Goal: Communication & Community: Share content

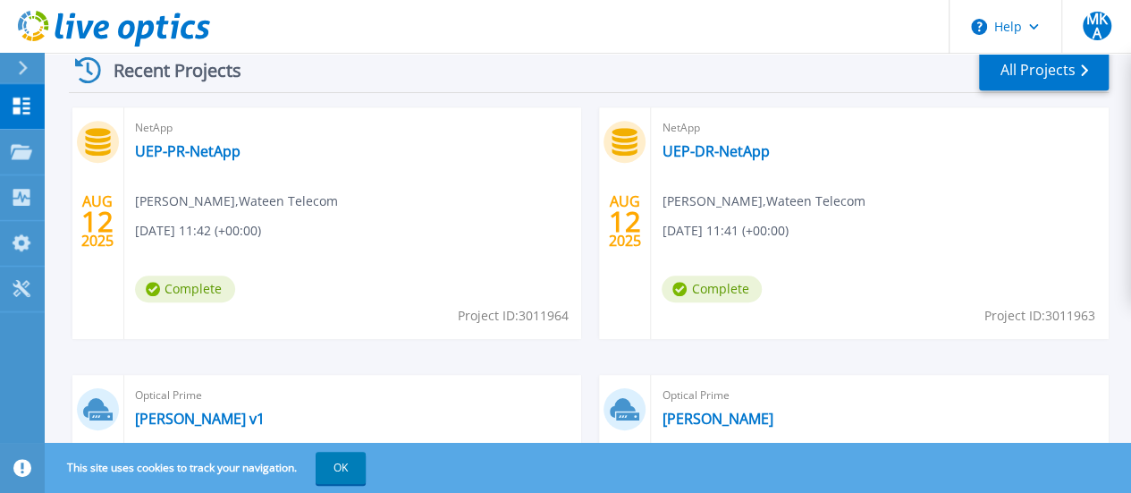
scroll to position [537, 0]
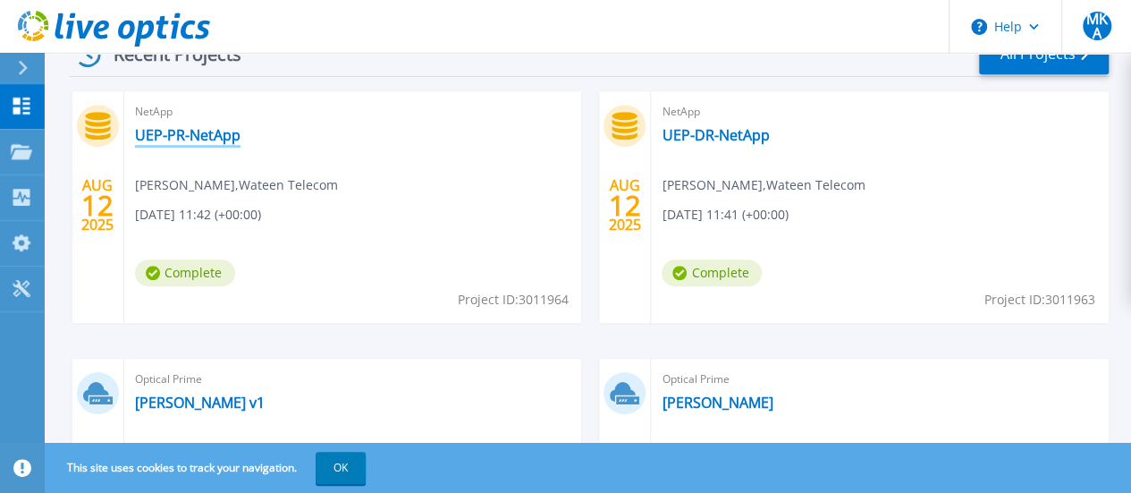
click at [217, 130] on link "UEP-PR-NetApp" at bounding box center [188, 135] width 106 height 18
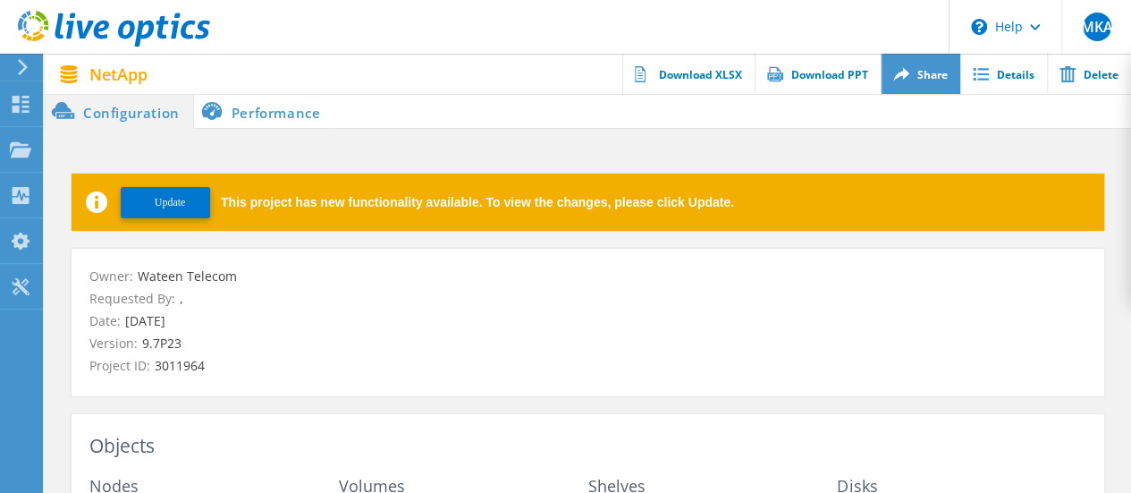
click at [937, 83] on link "Share" at bounding box center [921, 74] width 80 height 40
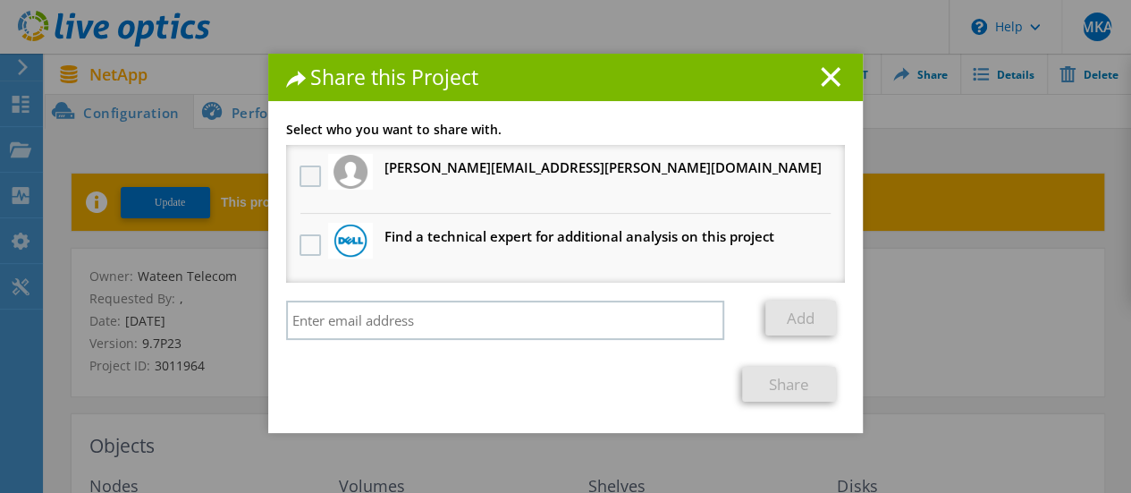
click at [300, 181] on label at bounding box center [313, 175] width 26 height 21
click at [0, 0] on input "checkbox" at bounding box center [0, 0] width 0 height 0
click at [783, 393] on link "Share" at bounding box center [789, 384] width 94 height 35
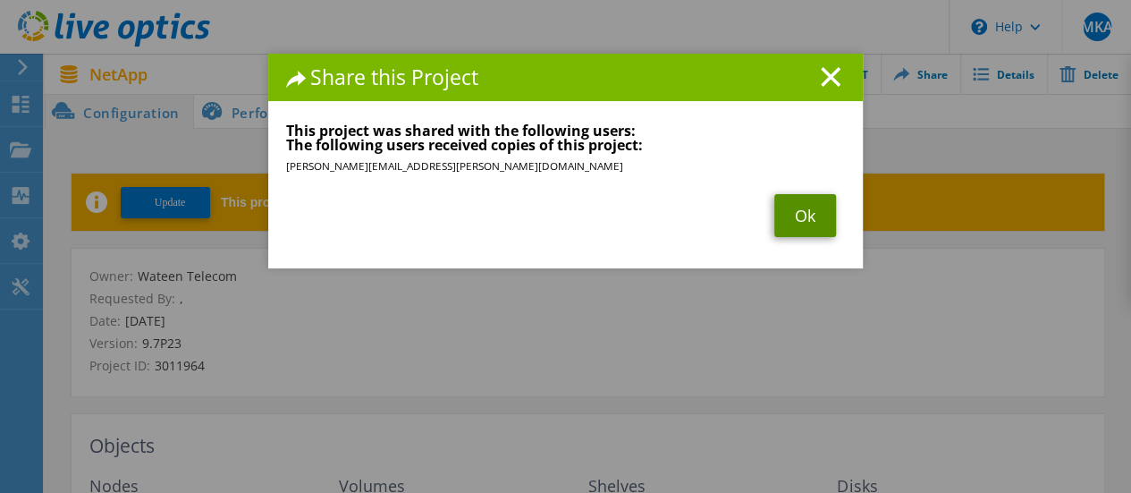
click at [796, 223] on link "Ok" at bounding box center [806, 215] width 62 height 43
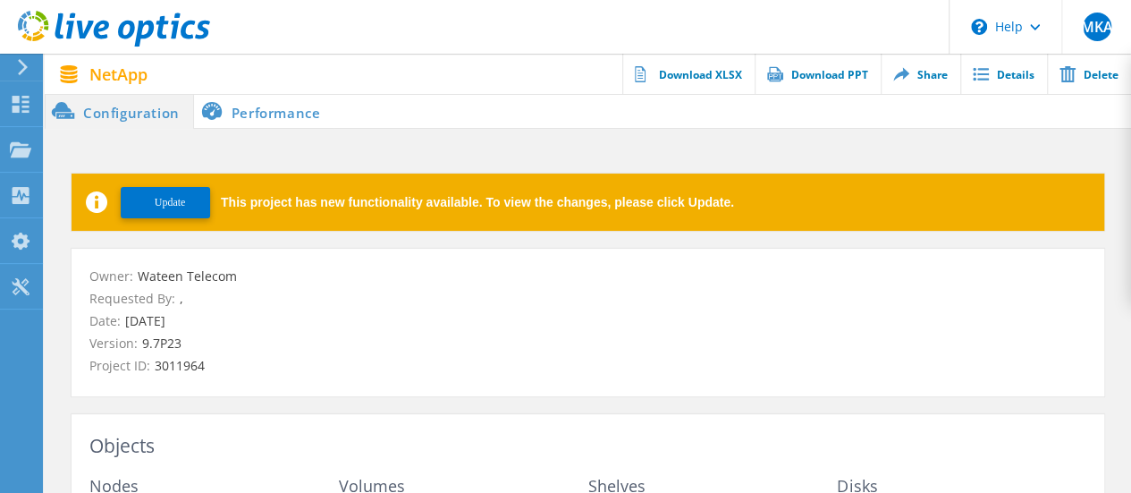
click at [131, 37] on icon at bounding box center [114, 29] width 192 height 37
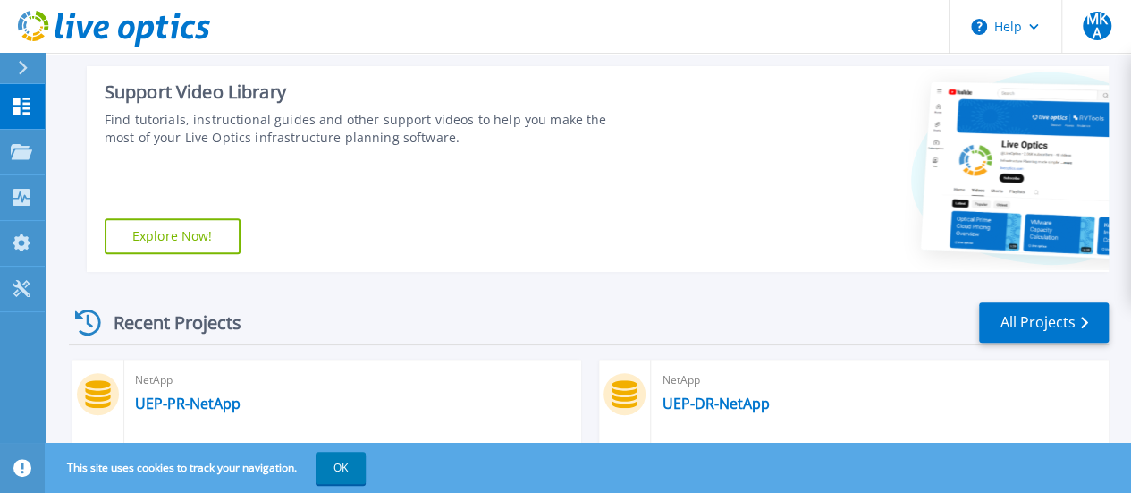
scroll to position [447, 0]
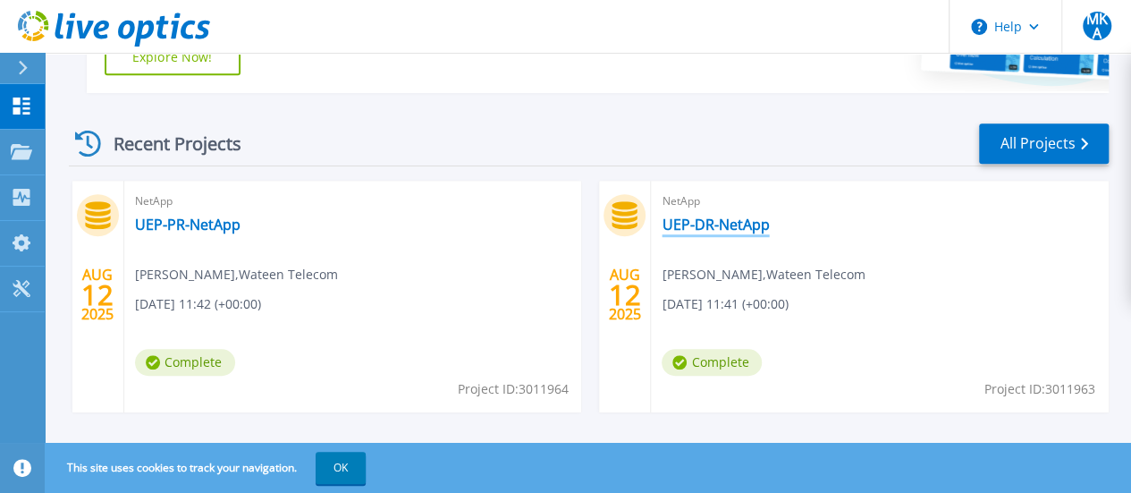
click at [662, 221] on link "UEP-DR-NetApp" at bounding box center [715, 225] width 107 height 18
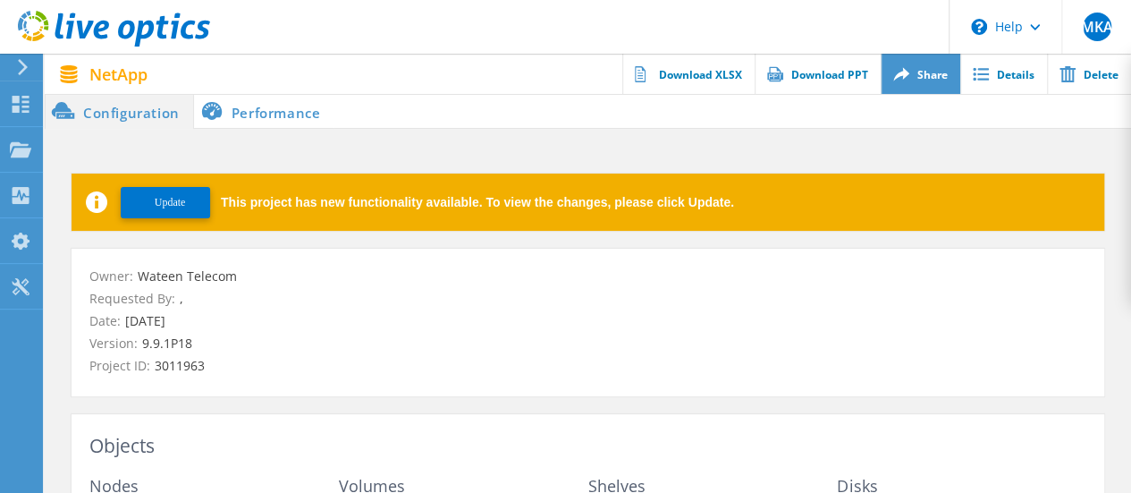
click at [912, 73] on link "Share" at bounding box center [921, 74] width 80 height 40
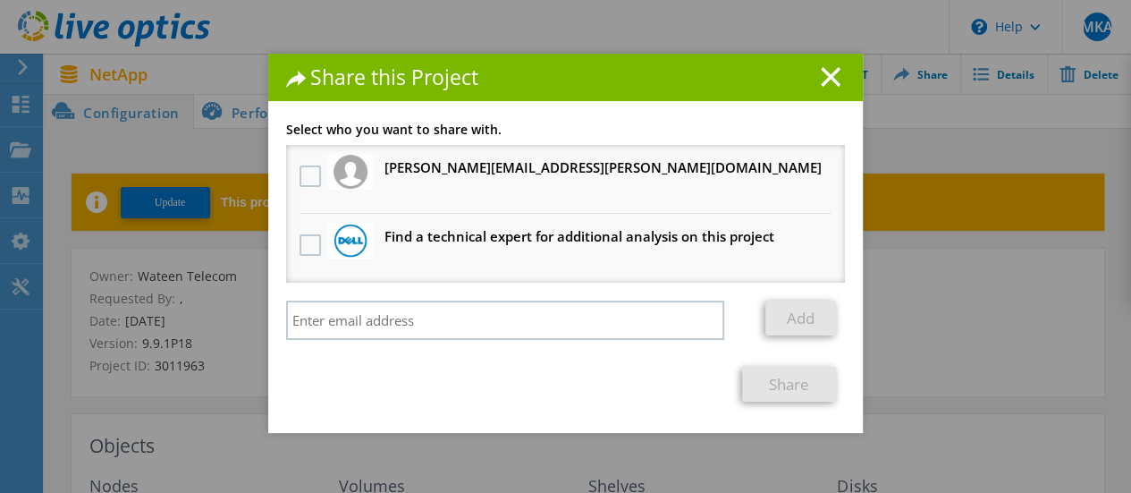
click at [415, 170] on h3 "aftab.siddiqi@wateen.com Will receive an anonymous copy" at bounding box center [603, 168] width 437 height 22
click at [303, 176] on label at bounding box center [313, 175] width 26 height 21
click at [0, 0] on input "checkbox" at bounding box center [0, 0] width 0 height 0
click at [751, 387] on link "Share" at bounding box center [789, 384] width 94 height 35
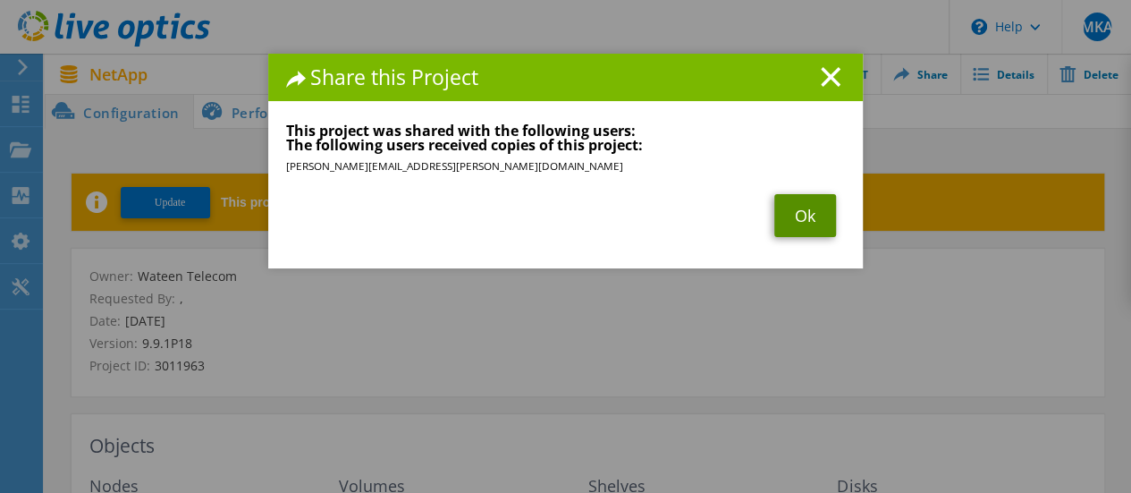
click at [787, 209] on link "Ok" at bounding box center [806, 215] width 62 height 43
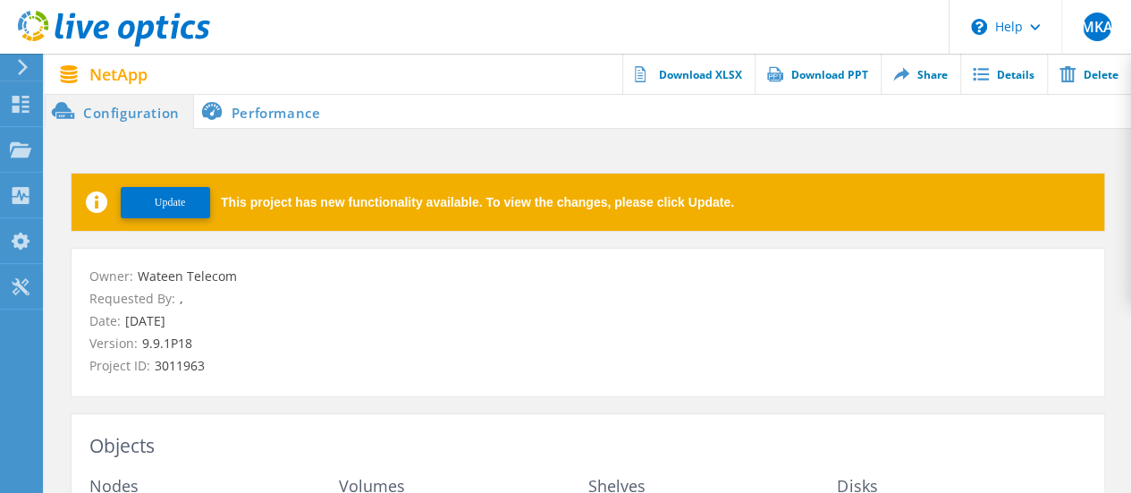
click at [175, 26] on use at bounding box center [114, 29] width 192 height 36
